Goal: Check status: Check status

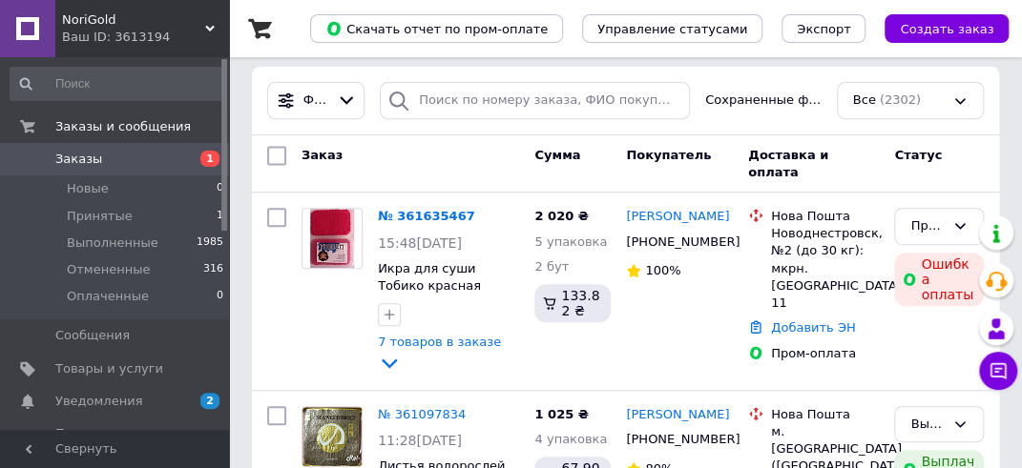
scroll to position [286, 0]
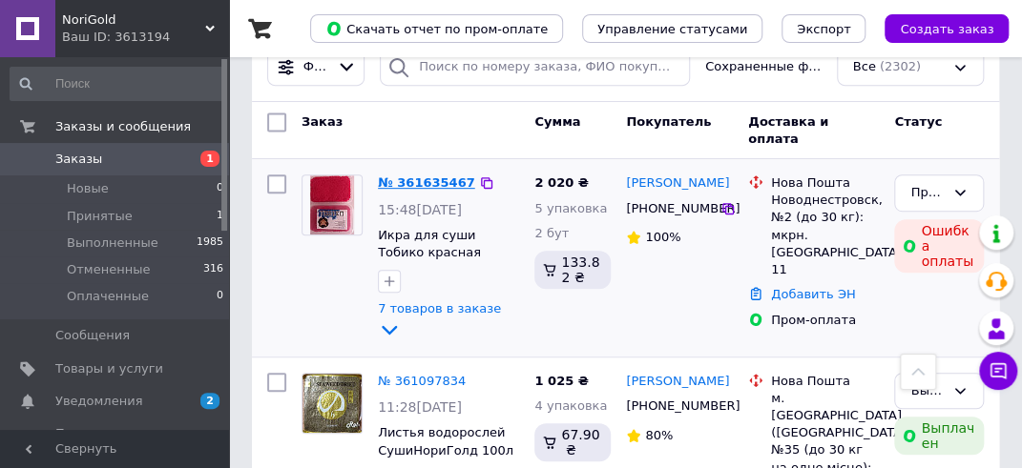
click at [412, 177] on link "№ 361635467" at bounding box center [426, 183] width 97 height 14
